Goal: Register for event/course

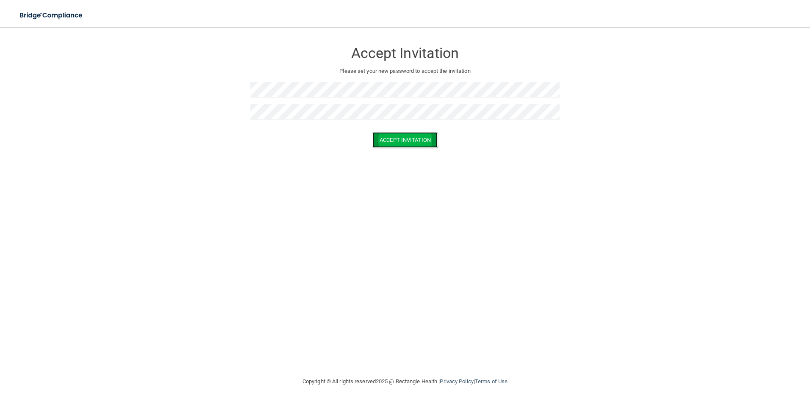
click at [411, 140] on button "Accept Invitation" at bounding box center [404, 140] width 65 height 16
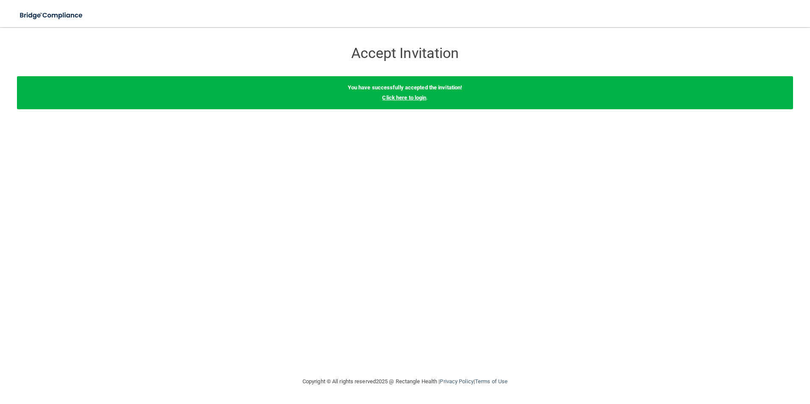
click at [402, 97] on link "Click here to login" at bounding box center [404, 97] width 44 height 6
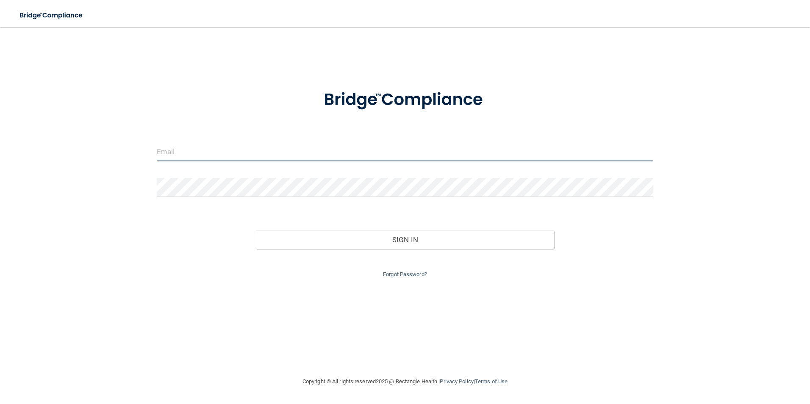
click at [210, 154] on input "email" at bounding box center [405, 151] width 497 height 19
click at [208, 153] on input "manager@aahohio.com" at bounding box center [405, 151] width 497 height 19
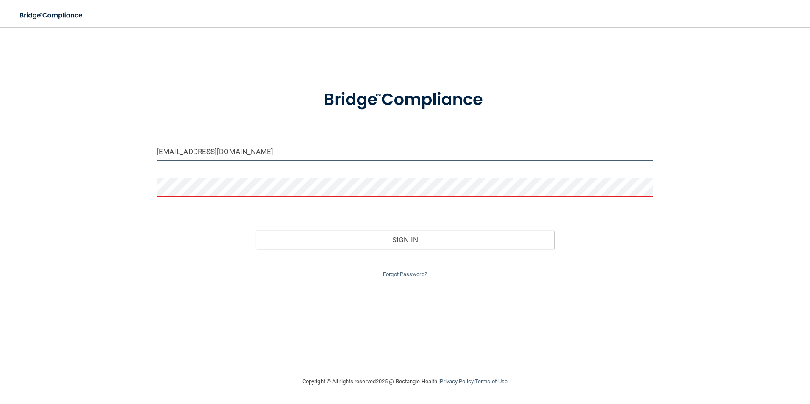
click at [240, 150] on input "manager@aahohio.com" at bounding box center [405, 151] width 497 height 19
drag, startPoint x: 240, startPoint y: 150, endPoint x: 68, endPoint y: 151, distance: 172.0
click at [68, 151] on div "manager@aahohio.com Invalid email/password. You don't have permission to access…" at bounding box center [405, 202] width 776 height 333
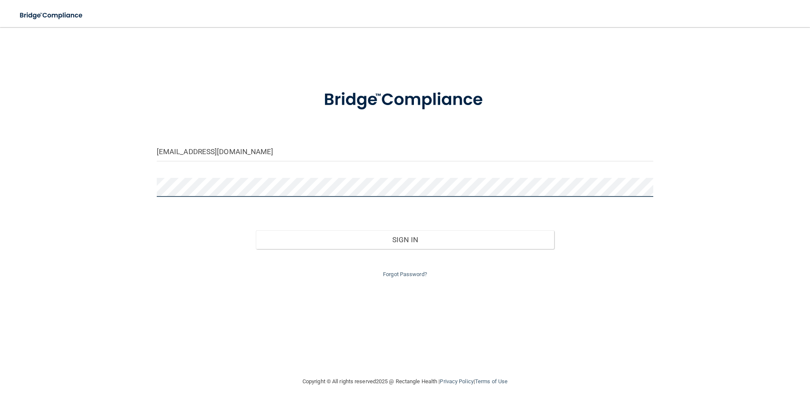
click at [256, 230] on button "Sign In" at bounding box center [405, 239] width 298 height 19
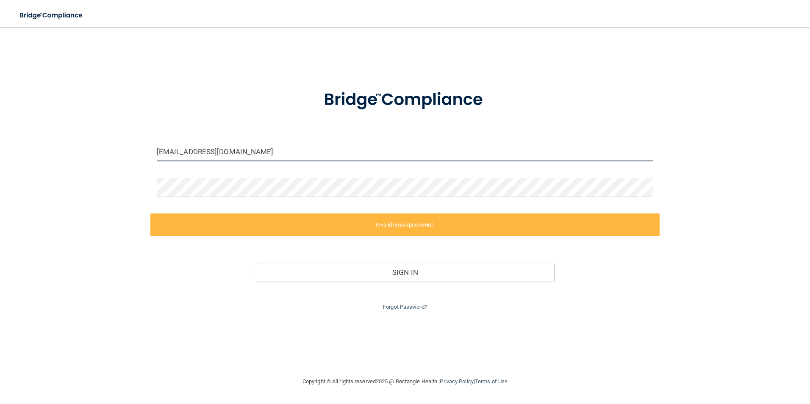
click at [235, 158] on input "manager@aahohio.com" at bounding box center [405, 151] width 497 height 19
click at [237, 148] on input "manager@aahohio.com" at bounding box center [405, 151] width 497 height 19
drag, startPoint x: 237, startPoint y: 148, endPoint x: 82, endPoint y: 141, distance: 155.2
click at [82, 141] on div "manager@aahohio.com Invalid email/password. You don't have permission to access…" at bounding box center [405, 202] width 776 height 333
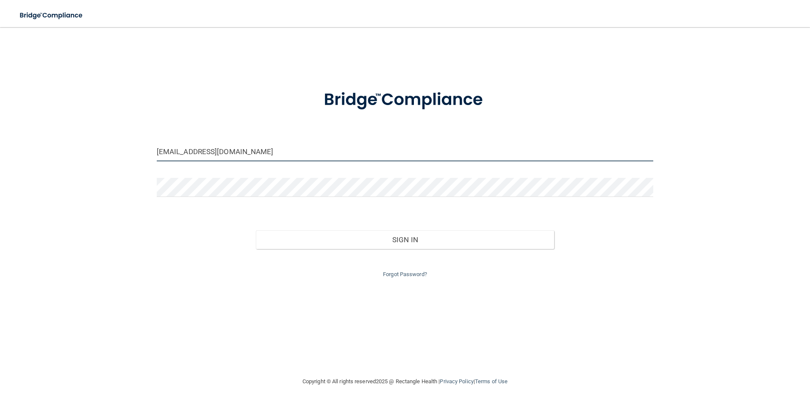
drag, startPoint x: 252, startPoint y: 150, endPoint x: 45, endPoint y: 148, distance: 206.3
click at [45, 148] on div "manager@aahohio.com Invalid email/password. You don't have permission to access…" at bounding box center [405, 202] width 776 height 333
type input "[EMAIL_ADDRESS][DOMAIN_NAME]"
click at [163, 288] on div "jblankens@gmail.com Invalid email/password. You don't have permission to access…" at bounding box center [405, 202] width 776 height 333
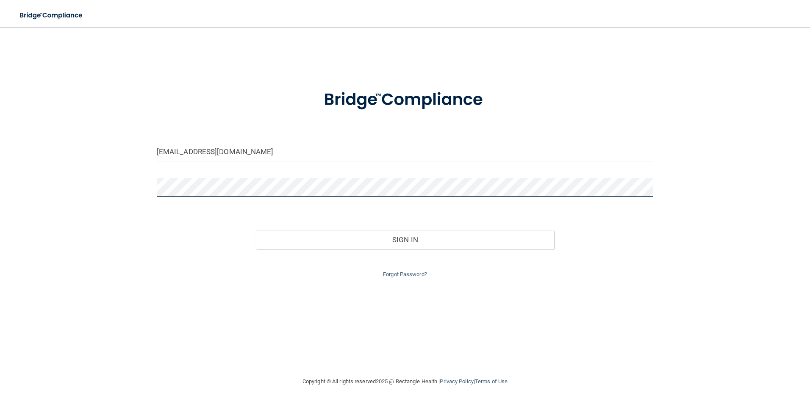
click at [59, 199] on div "jblankens@gmail.com Invalid email/password. You don't have permission to access…" at bounding box center [405, 202] width 776 height 333
click at [256, 230] on button "Sign In" at bounding box center [405, 239] width 298 height 19
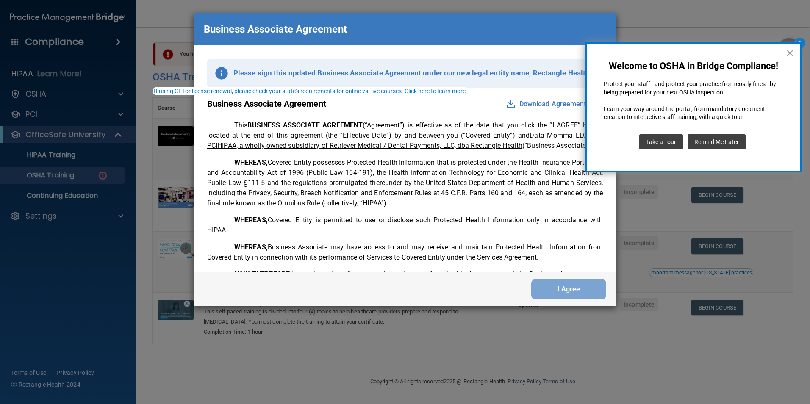
click at [791, 53] on button "×" at bounding box center [790, 53] width 8 height 14
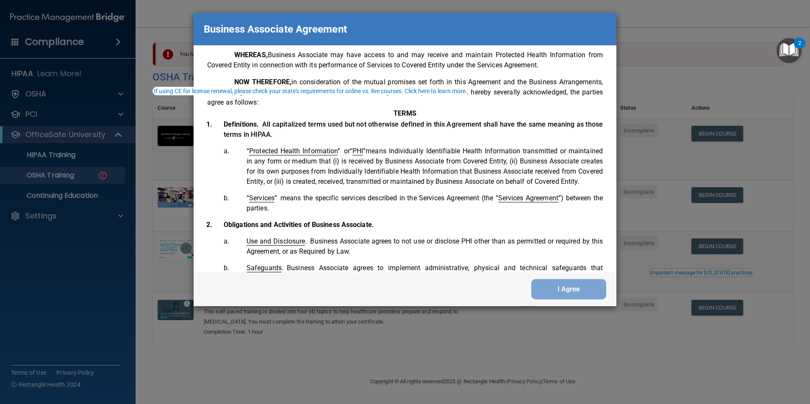
scroll to position [212, 0]
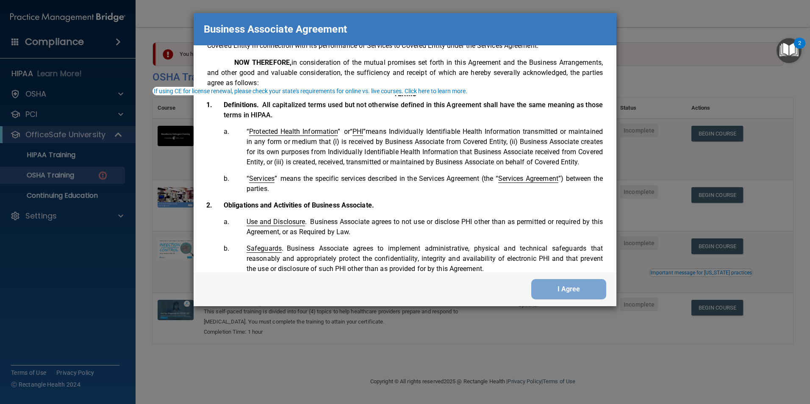
click at [424, 194] on li "“ Services ” means the specific services described in the Services Agreement (t…" at bounding box center [417, 184] width 372 height 20
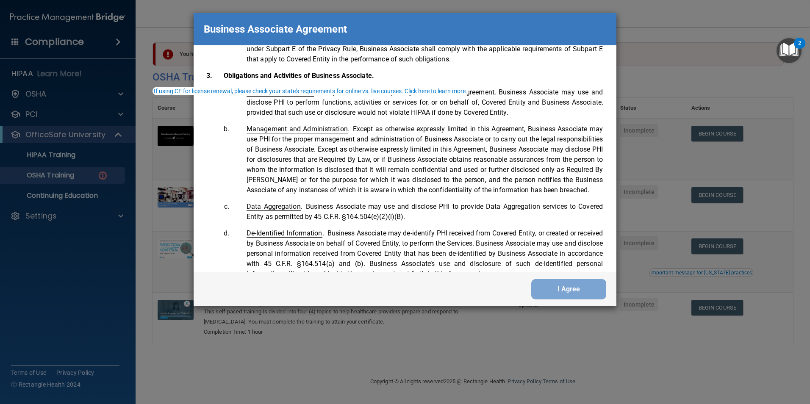
scroll to position [1728, 0]
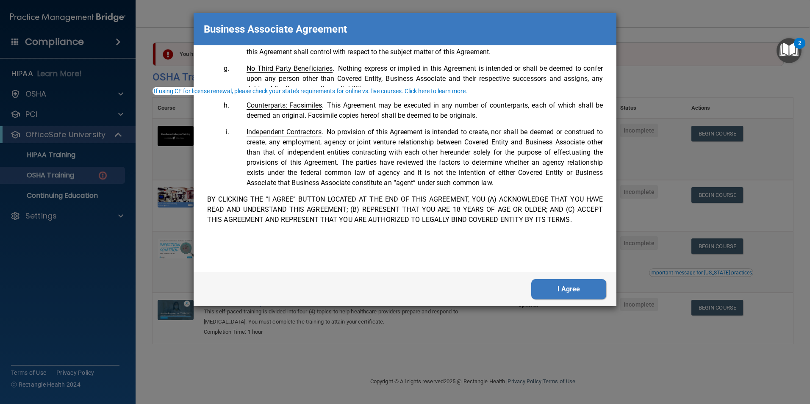
click at [569, 286] on button "I Agree" at bounding box center [568, 289] width 75 height 20
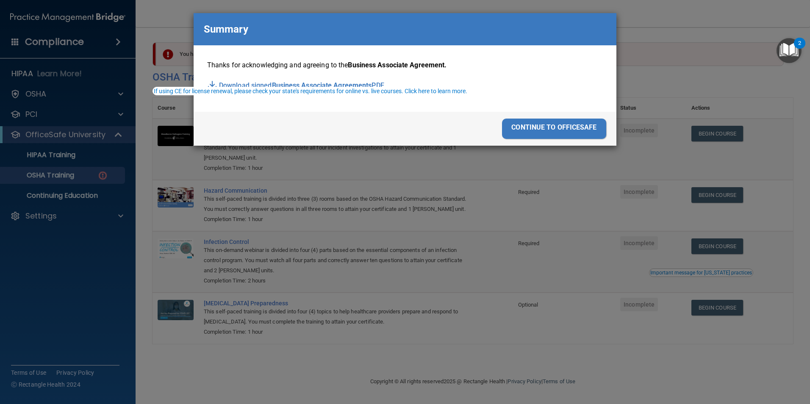
click at [556, 129] on div "continue to officesafe" at bounding box center [554, 129] width 104 height 20
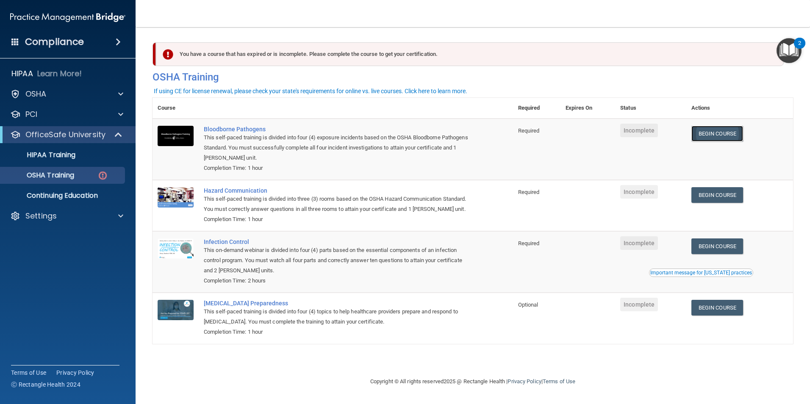
click at [721, 133] on link "Begin Course" at bounding box center [717, 134] width 52 height 16
